Goal: Information Seeking & Learning: Learn about a topic

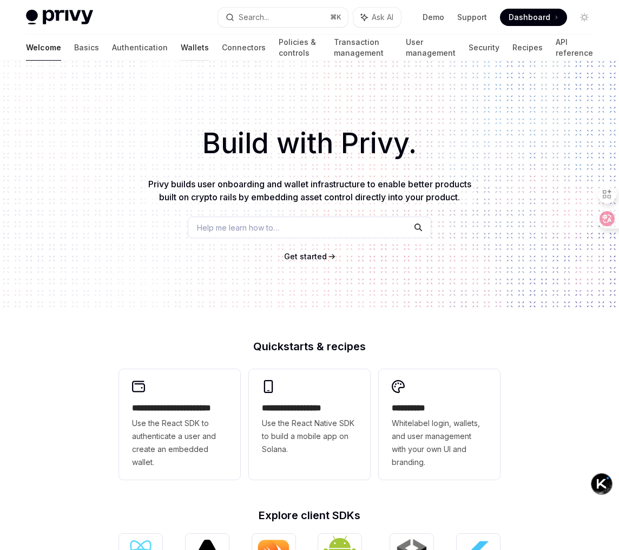
click at [181, 48] on link "Wallets" at bounding box center [195, 48] width 28 height 26
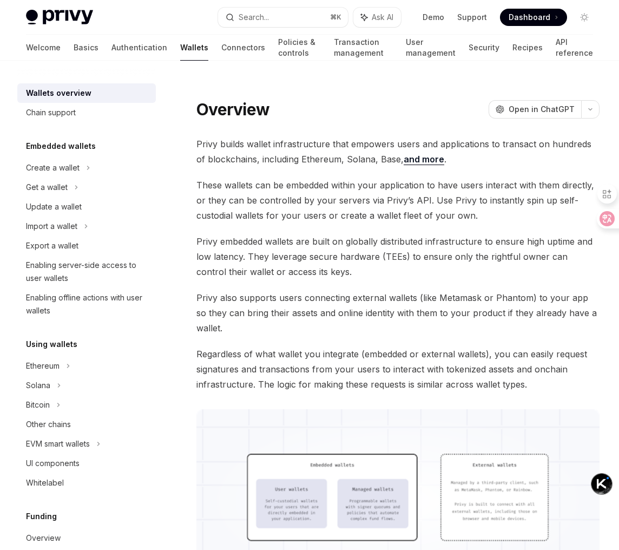
click at [407, 210] on span "These wallets can be embedded within your application to have users interact wi…" at bounding box center [397, 199] width 403 height 45
click at [600, 219] on icon at bounding box center [599, 218] width 9 height 9
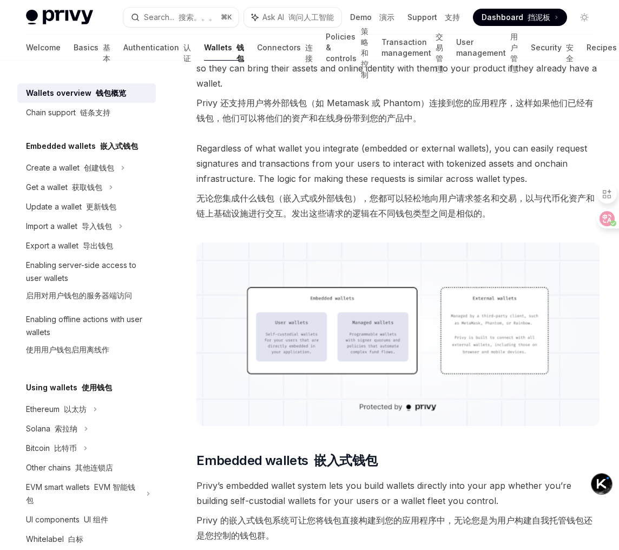
scroll to position [364, 0]
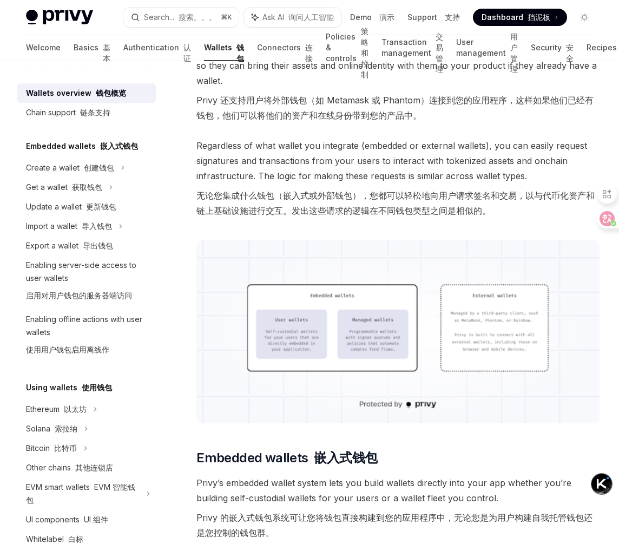
click at [538, 314] on img at bounding box center [397, 331] width 403 height 183
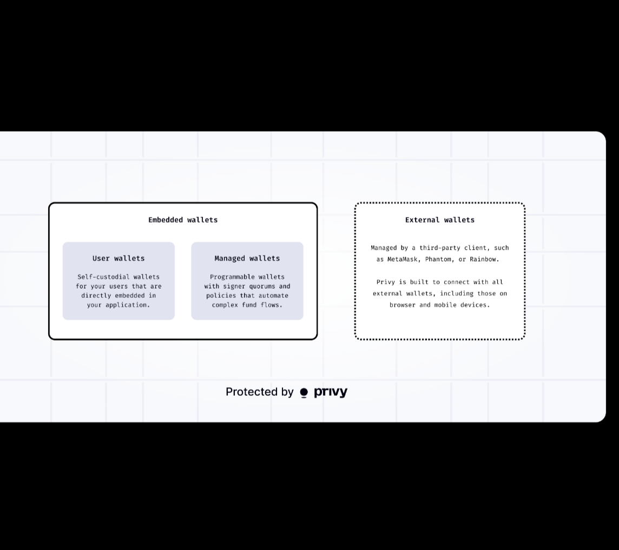
click at [323, 493] on div at bounding box center [309, 275] width 619 height 550
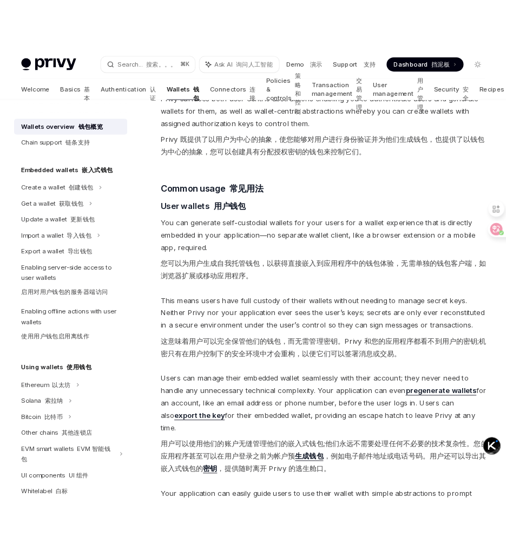
scroll to position [949, 0]
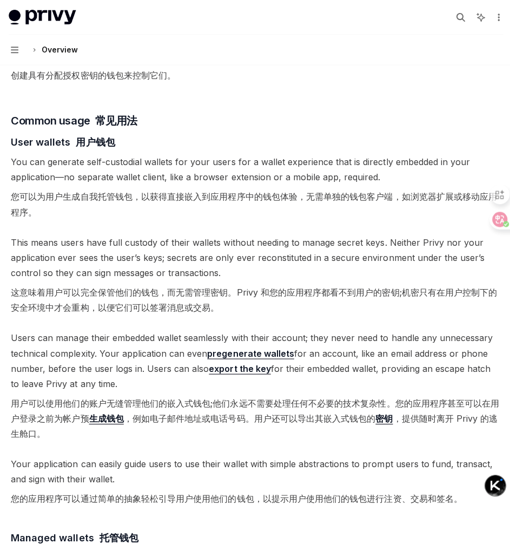
type textarea "*"
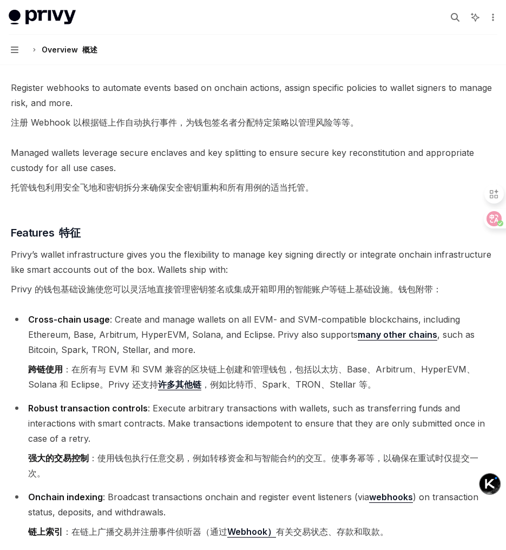
scroll to position [1498, 0]
